Goal: Navigation & Orientation: Go to known website

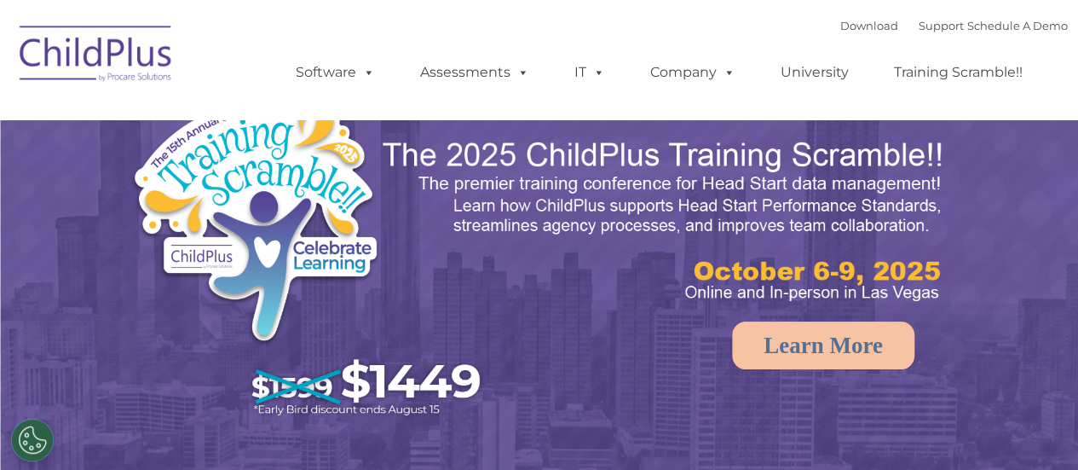
select select "MEDIUM"
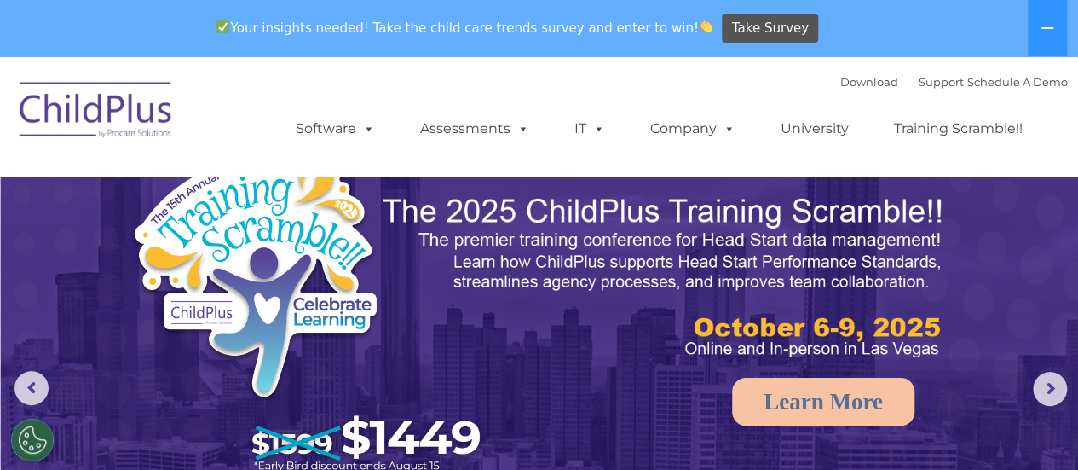
click at [117, 98] on img at bounding box center [96, 112] width 170 height 85
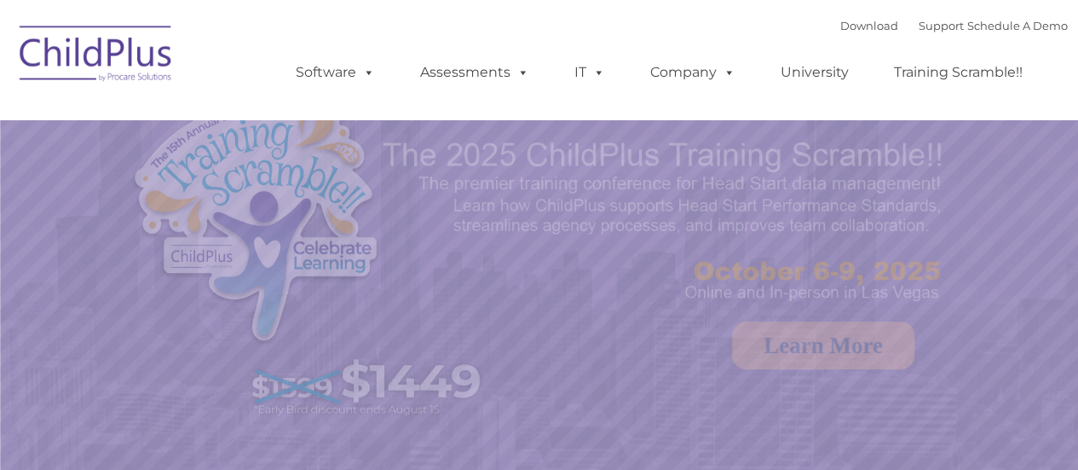
select select "MEDIUM"
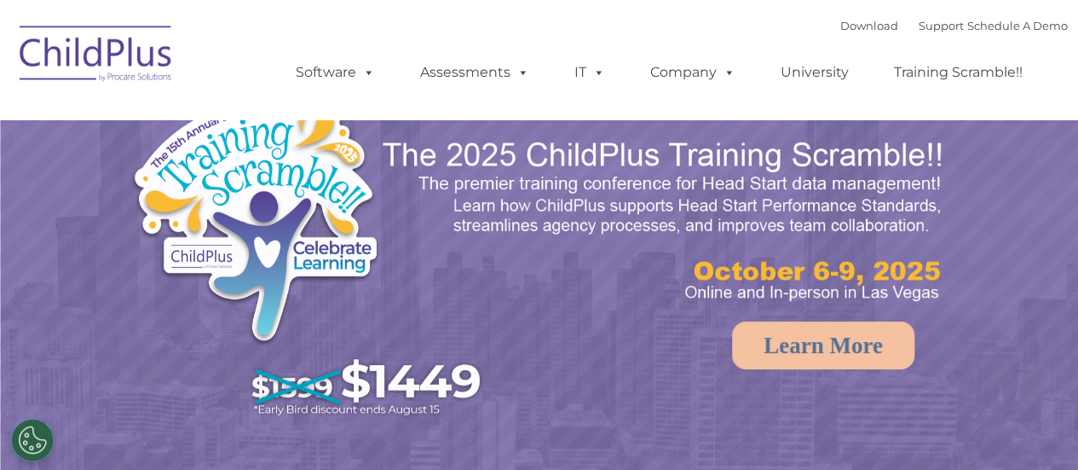
select select "MEDIUM"
